Goal: Task Accomplishment & Management: Use online tool/utility

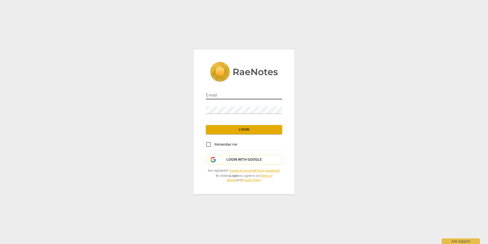
click at [218, 96] on input "email" at bounding box center [244, 95] width 76 height 7
type input "mgschuck@gmail.com"
click at [247, 131] on span "Login" at bounding box center [244, 129] width 68 height 5
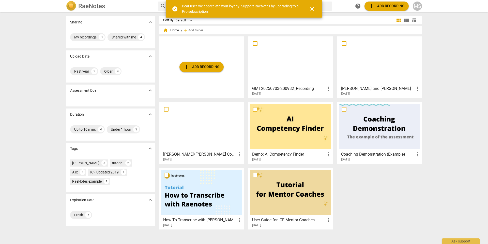
click at [200, 65] on span "add Add recording" at bounding box center [202, 67] width 36 height 6
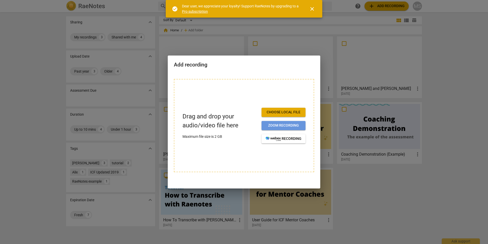
click at [294, 125] on span "Zoom recording" at bounding box center [284, 125] width 36 height 5
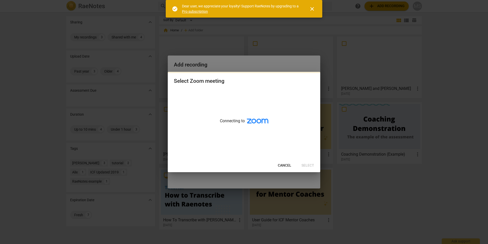
click at [285, 165] on span "Cancel" at bounding box center [284, 165] width 13 height 5
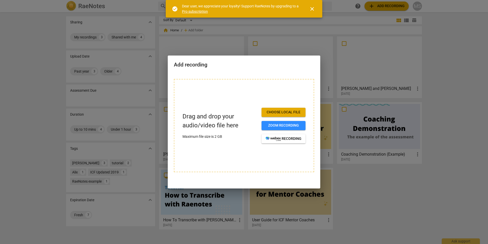
click at [258, 44] on div at bounding box center [244, 122] width 488 height 244
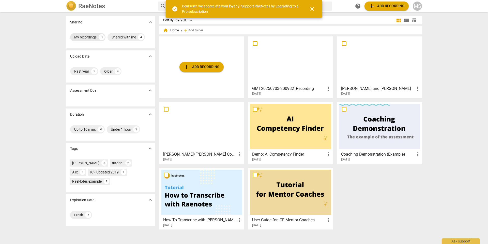
click at [91, 37] on div "My recordings" at bounding box center [85, 37] width 22 height 5
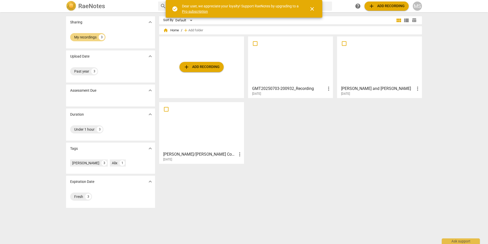
click at [269, 59] on div at bounding box center [290, 60] width 81 height 45
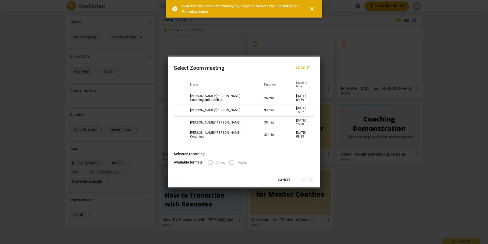
click at [284, 180] on span "Cancel" at bounding box center [284, 179] width 13 height 5
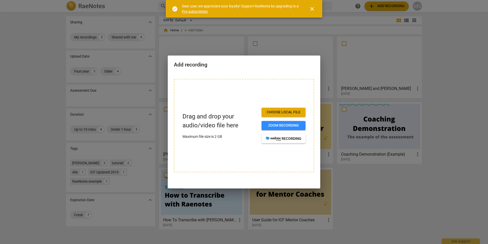
click at [224, 48] on div at bounding box center [244, 122] width 488 height 244
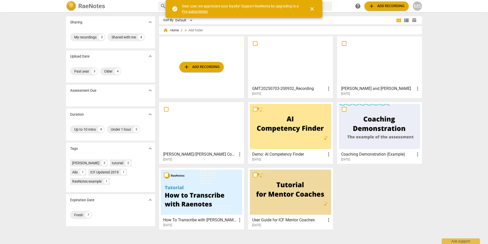
click at [313, 11] on span "close" at bounding box center [312, 9] width 6 height 6
